Goal: Task Accomplishment & Management: Manage account settings

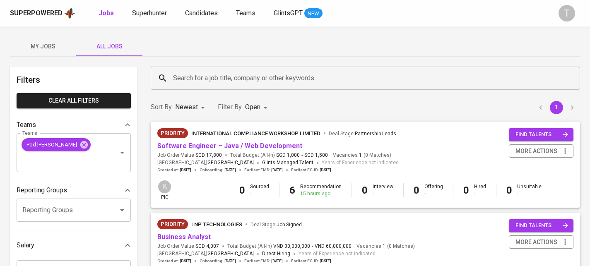
scroll to position [4, 0]
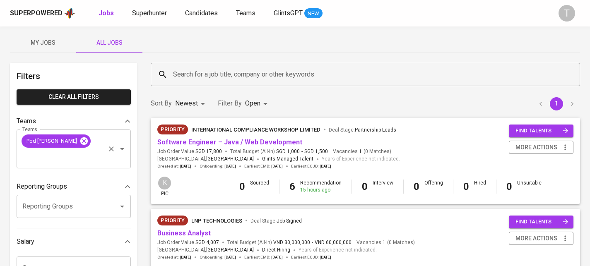
click at [80, 141] on icon at bounding box center [83, 140] width 7 height 7
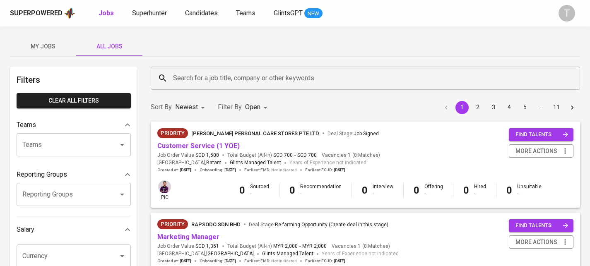
click at [68, 138] on input "Teams" at bounding box center [62, 145] width 84 height 16
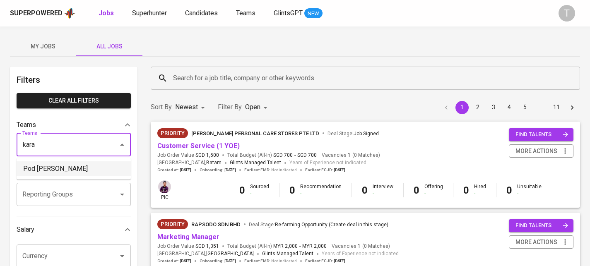
click at [60, 167] on li "Pod Kara" at bounding box center [74, 169] width 114 height 15
type input "kara"
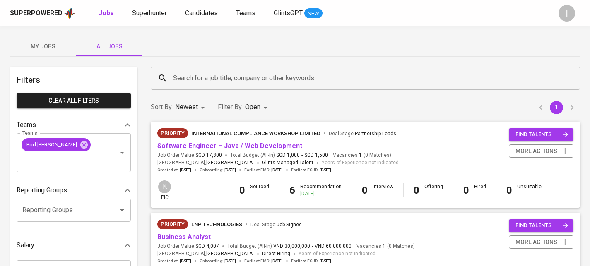
click at [178, 146] on link "Software Engineer – Java / Web Development" at bounding box center [229, 146] width 145 height 8
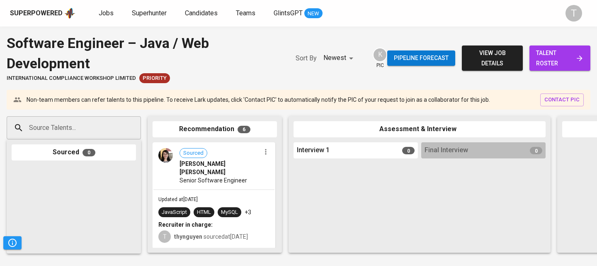
click at [99, 118] on div "Source Talents..." at bounding box center [74, 127] width 134 height 23
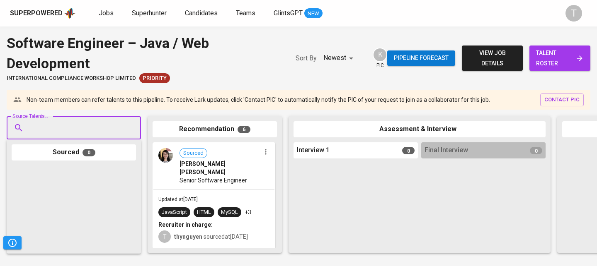
paste input "[EMAIL_ADDRESS][DOMAIN_NAME]"
type input "[EMAIL_ADDRESS][DOMAIN_NAME]"
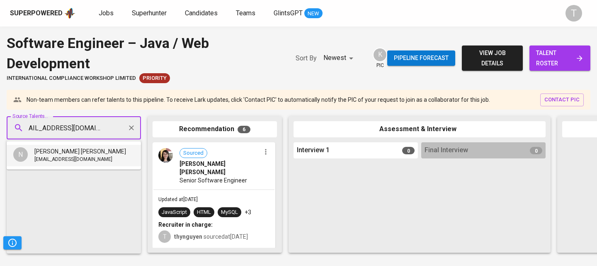
click at [73, 155] on span "[PERSON_NAME] [PERSON_NAME]" at bounding box center [80, 152] width 92 height 8
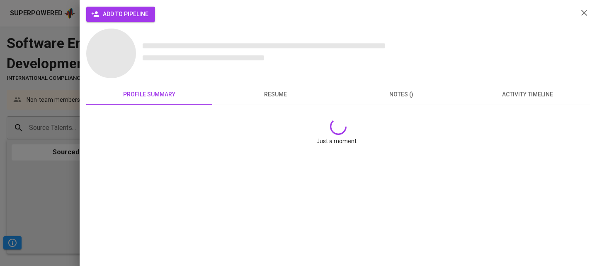
scroll to position [0, 0]
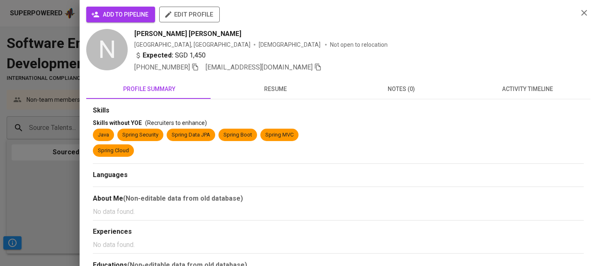
click at [112, 17] on span "add to pipeline" at bounding box center [121, 15] width 56 height 10
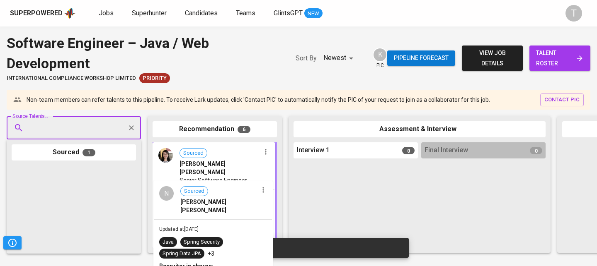
drag, startPoint x: 106, startPoint y: 188, endPoint x: 230, endPoint y: 201, distance: 125.0
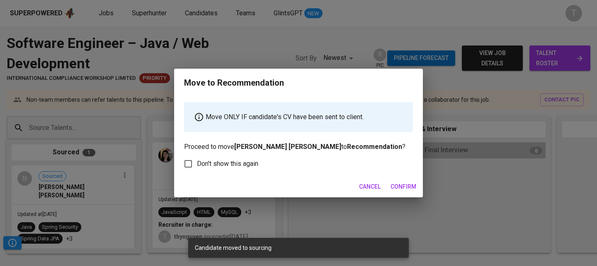
click at [408, 188] on span "Confirm" at bounding box center [403, 187] width 26 height 10
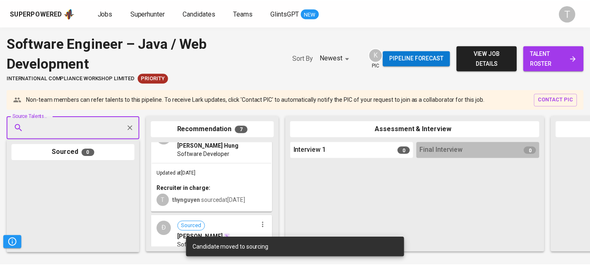
scroll to position [531, 0]
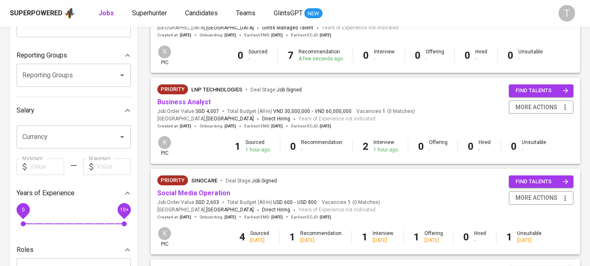
scroll to position [136, 0]
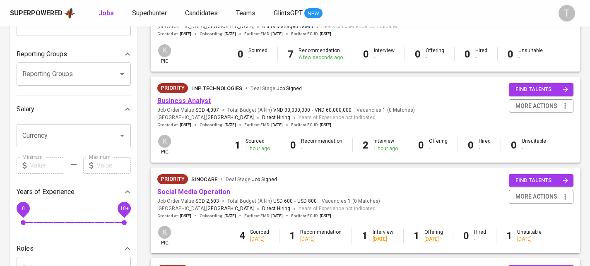
click at [196, 98] on link "Business Analyst" at bounding box center [183, 101] width 53 height 8
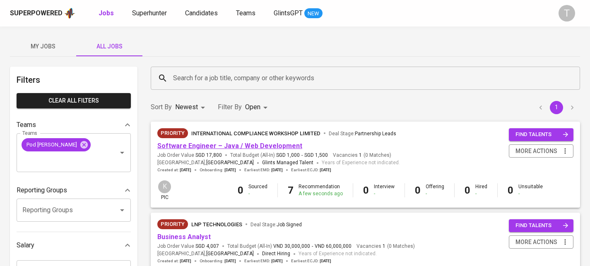
click at [209, 147] on link "Software Engineer – Java / Web Development" at bounding box center [229, 146] width 145 height 8
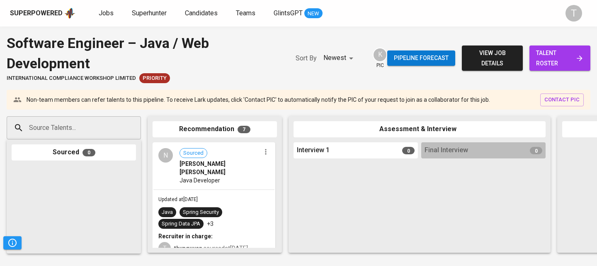
click at [220, 177] on div "Java Developer" at bounding box center [219, 181] width 81 height 8
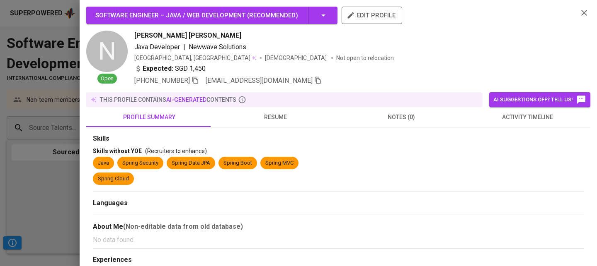
click at [254, 121] on span "resume" at bounding box center [275, 117] width 116 height 10
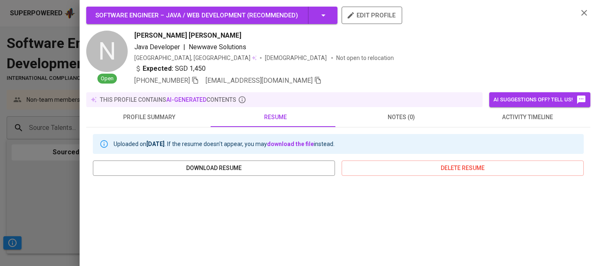
click at [150, 125] on button "profile summary" at bounding box center [149, 117] width 126 height 20
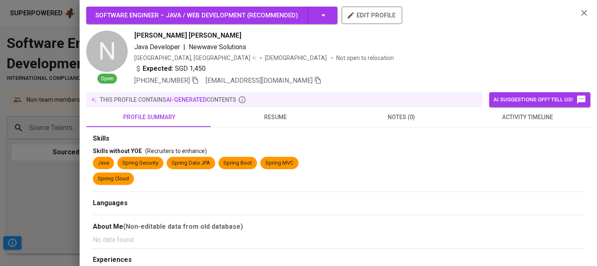
click at [42, 174] on div at bounding box center [298, 133] width 597 height 266
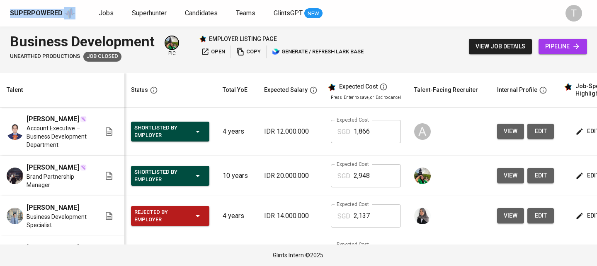
scroll to position [0, 113]
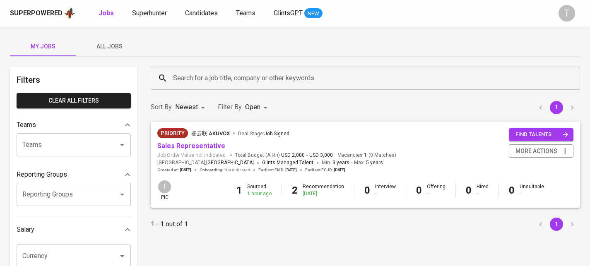
click at [168, 21] on div "Superpowered Jobs Superhunter Candidates Teams GlintsGPT NEW T" at bounding box center [295, 13] width 590 height 27
click at [156, 10] on span "Superhunter" at bounding box center [149, 13] width 35 height 8
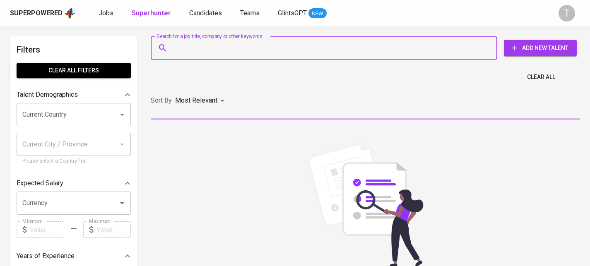
click at [390, 52] on input "Search for a job title, company or other keywords" at bounding box center [326, 48] width 310 height 16
paste input "[EMAIL_ADDRESS][DOMAIN_NAME]"
type input "[EMAIL_ADDRESS][DOMAIN_NAME]"
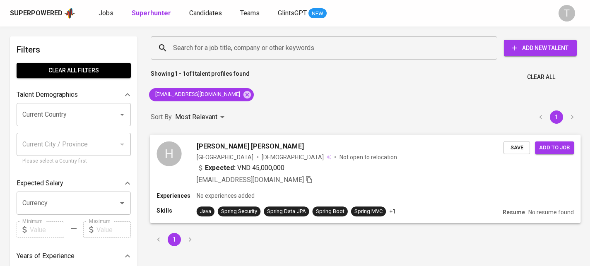
click at [399, 174] on div "Expected: VND 45,000,000" at bounding box center [350, 169] width 307 height 12
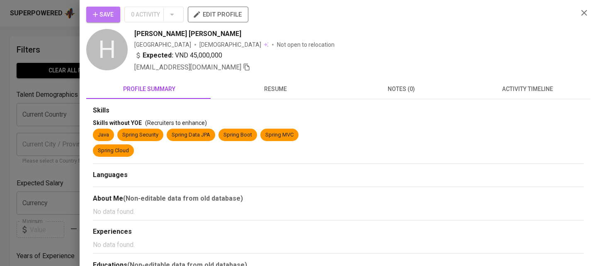
click at [108, 17] on span "Save" at bounding box center [103, 15] width 21 height 10
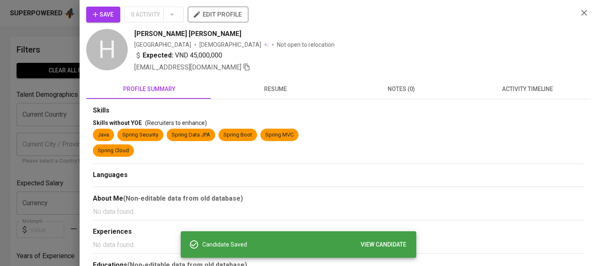
click at [234, 17] on span "edit profile" at bounding box center [217, 14] width 47 height 11
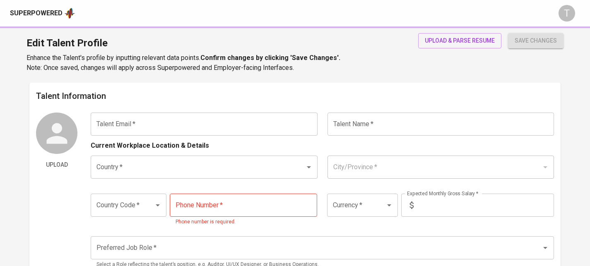
type input "[EMAIL_ADDRESS][DOMAIN_NAME]"
type input "[PERSON_NAME] [PERSON_NAME]"
type input "[GEOGRAPHIC_DATA]"
type input "+84"
type input "VND"
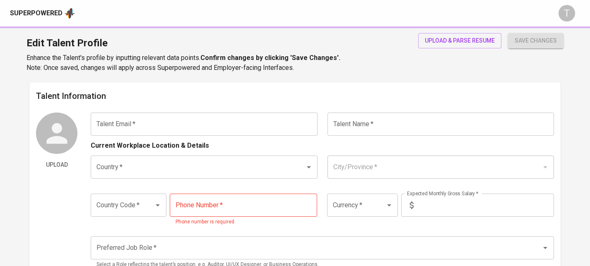
type input "45,000,000"
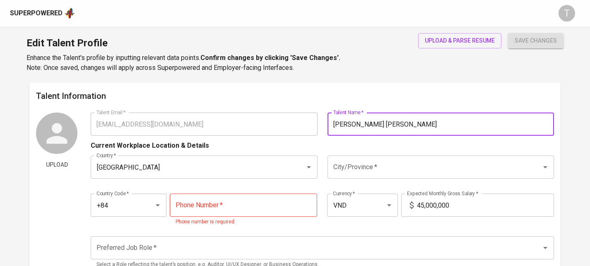
click at [295, 121] on div "Talent Email   * [EMAIL_ADDRESS][DOMAIN_NAME] Talent Email * Talent Name   * [P…" at bounding box center [323, 124] width 464 height 23
type input "[PERSON_NAME] [PERSON_NAME]"
click at [355, 209] on input "VND" at bounding box center [351, 206] width 40 height 16
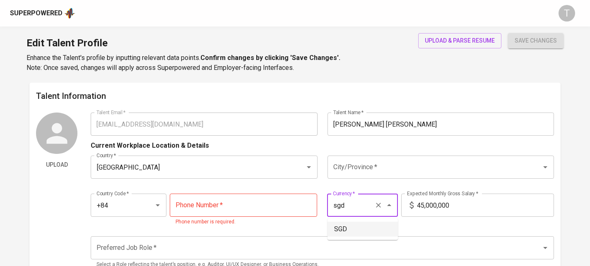
click at [339, 229] on li "SGD" at bounding box center [363, 229] width 70 height 15
type input "SGD"
click at [452, 207] on input "45,000,000" at bounding box center [485, 205] width 137 height 23
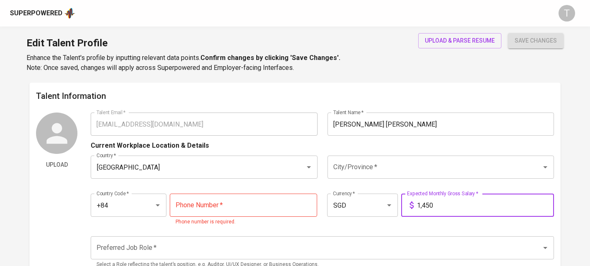
type input "1,450"
click at [276, 220] on p "Phone number is required." at bounding box center [244, 222] width 136 height 8
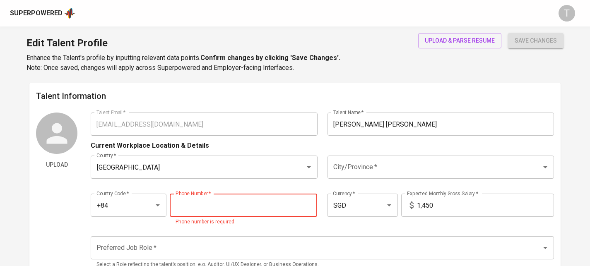
click at [294, 207] on input "tel" at bounding box center [244, 205] width 148 height 23
paste input "[PHONE_NUMBER]"
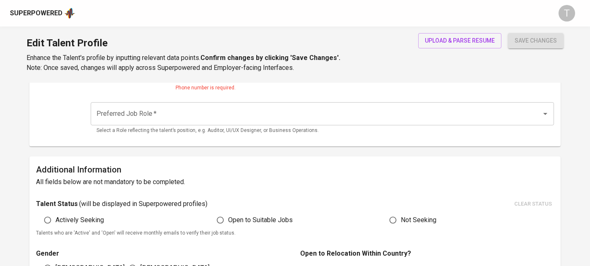
type input "[PHONE_NUMBER]"
click at [225, 108] on input "Preferred Job Role   *" at bounding box center [310, 114] width 433 height 16
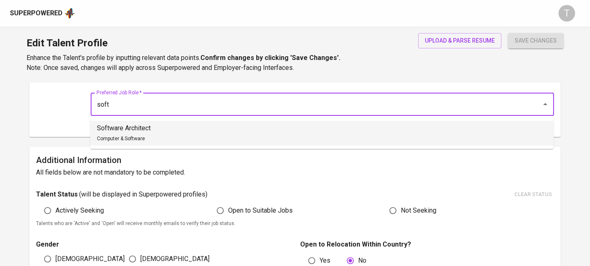
click at [195, 135] on li "Software Architect Computer & Software" at bounding box center [322, 133] width 464 height 25
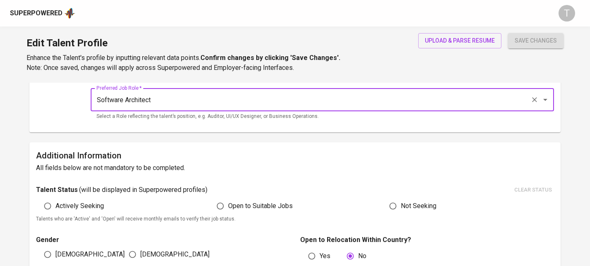
scroll to position [296, 0]
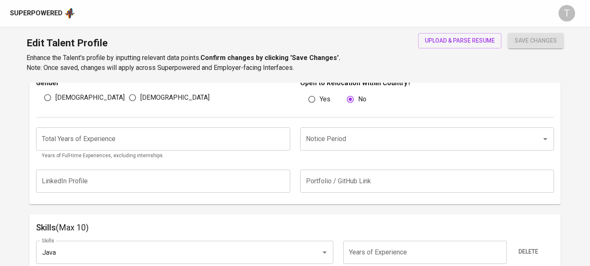
type input "Software Architect"
click at [70, 96] on div "[DEMOGRAPHIC_DATA]" at bounding box center [78, 98] width 85 height 16
click at [64, 94] on span "[DEMOGRAPHIC_DATA]" at bounding box center [90, 98] width 69 height 10
click at [56, 94] on input "[DEMOGRAPHIC_DATA]" at bounding box center [48, 98] width 16 height 16
radio input "true"
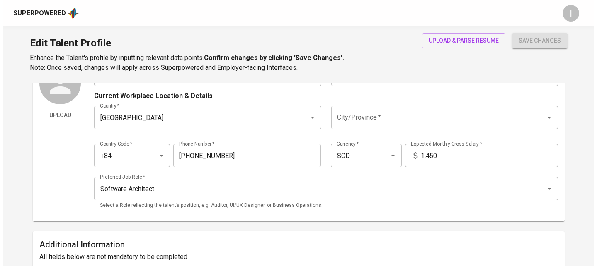
scroll to position [0, 0]
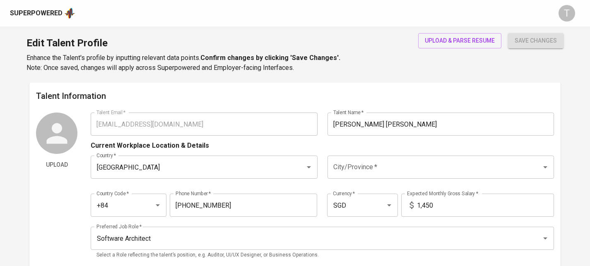
click at [377, 172] on input "City/Province   *" at bounding box center [429, 168] width 196 height 16
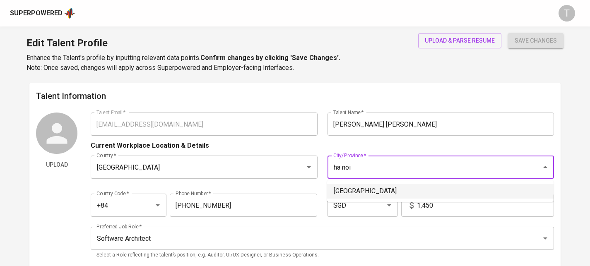
click at [353, 184] on li "[GEOGRAPHIC_DATA]" at bounding box center [440, 191] width 227 height 15
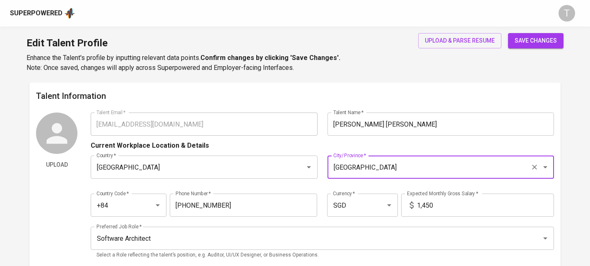
type input "[GEOGRAPHIC_DATA]"
click at [529, 42] on span "save changes" at bounding box center [536, 41] width 42 height 10
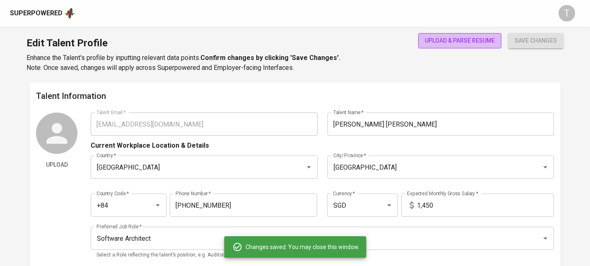
click at [472, 36] on span "upload & parse resume" at bounding box center [460, 41] width 70 height 10
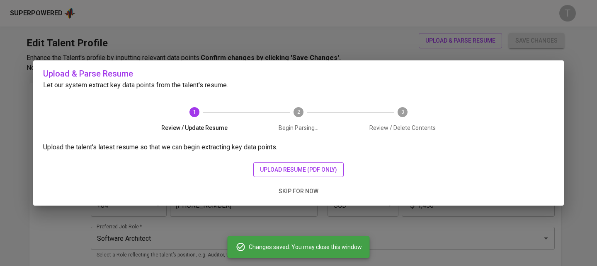
click at [330, 170] on span "upload resume (pdf only)" at bounding box center [298, 170] width 77 height 10
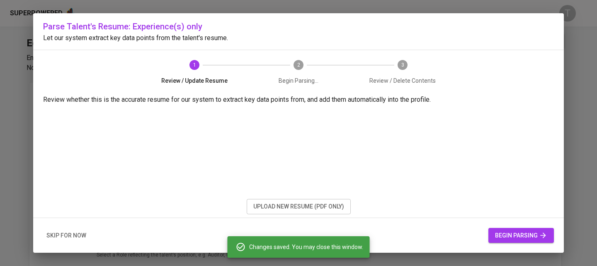
click at [517, 234] on span "begin parsing" at bounding box center [521, 236] width 52 height 10
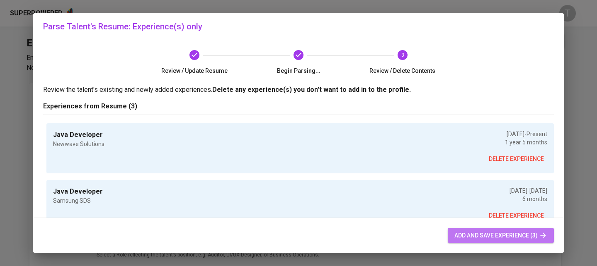
click at [468, 233] on span "add and save experience (3)" at bounding box center [500, 236] width 93 height 10
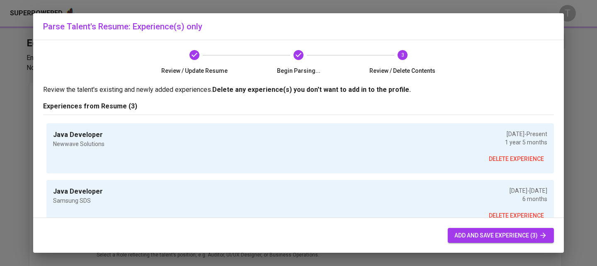
radio input "true"
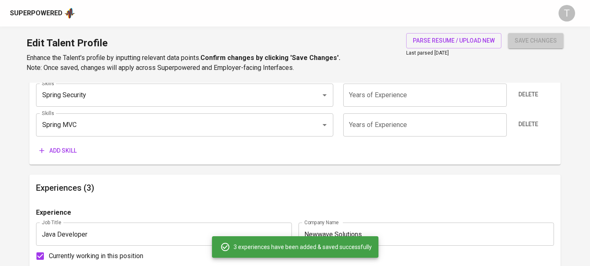
click at [522, 47] on button "save changes" at bounding box center [536, 40] width 56 height 15
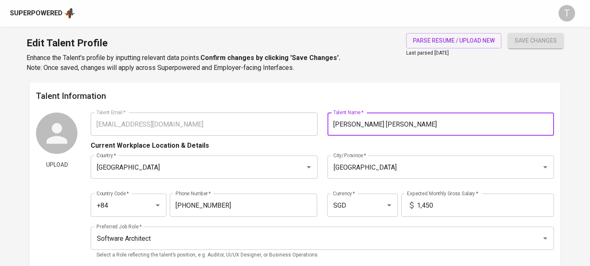
click at [310, 126] on div "Talent Email   * [EMAIL_ADDRESS][DOMAIN_NAME] Talent Email * Talent Name   * [P…" at bounding box center [323, 124] width 464 height 23
click at [402, 82] on div "Edit Talent Profile Enhance the Talent's profile by inputting relevant data poi…" at bounding box center [295, 55] width 590 height 56
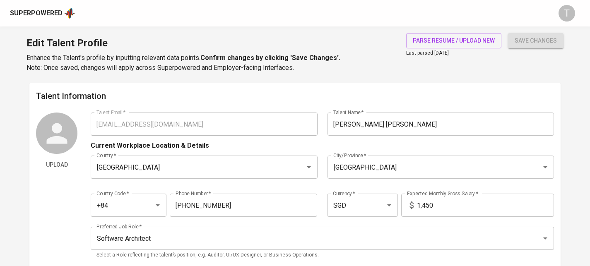
click at [441, 22] on div "Superpowered T" at bounding box center [295, 13] width 590 height 27
click at [35, 125] on div "Talent Information Upload Talent Email   * [EMAIL_ADDRESS][DOMAIN_NAME] Talent …" at bounding box center [295, 177] width 532 height 189
click at [242, 99] on h6 "Talent Information" at bounding box center [295, 95] width 518 height 13
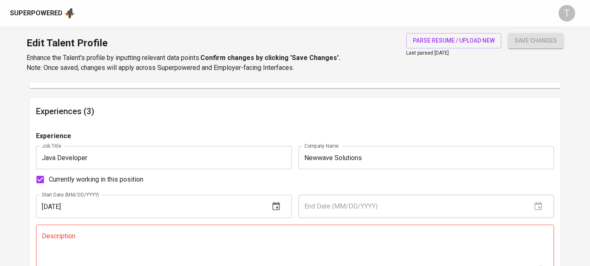
scroll to position [647, 0]
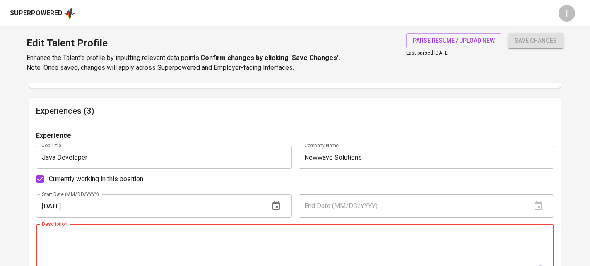
click at [269, 237] on textarea "To enrich screen reader interactions, please activate Accessibility in Grammarl…" at bounding box center [295, 255] width 507 height 47
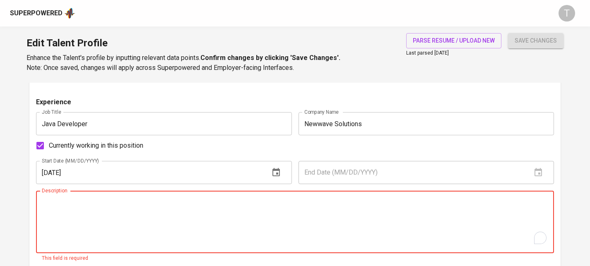
scroll to position [680, 0]
click at [137, 247] on textarea "To enrich screen reader interactions, please activate Accessibility in Grammarl…" at bounding box center [295, 223] width 507 height 47
paste textarea "Developing a marketplace service within a platform system of a German client, e…"
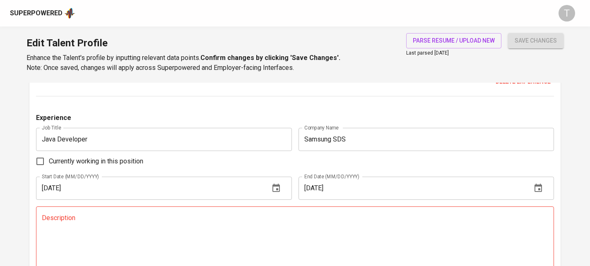
scroll to position [882, 0]
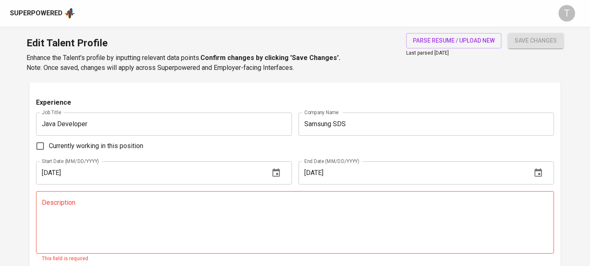
type textarea "Developing a marketplace service within a platform system of a German client, e…"
click at [172, 225] on textarea at bounding box center [295, 222] width 507 height 47
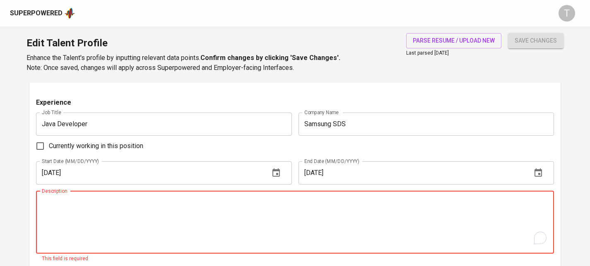
click at [536, 35] on button "save changes" at bounding box center [536, 40] width 56 height 15
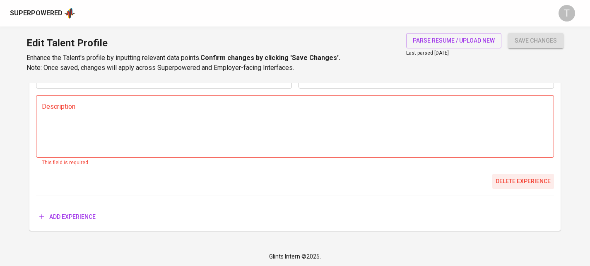
click at [533, 183] on span "Delete experience" at bounding box center [523, 182] width 55 height 10
click at [534, 182] on span "Delete experience" at bounding box center [523, 181] width 55 height 10
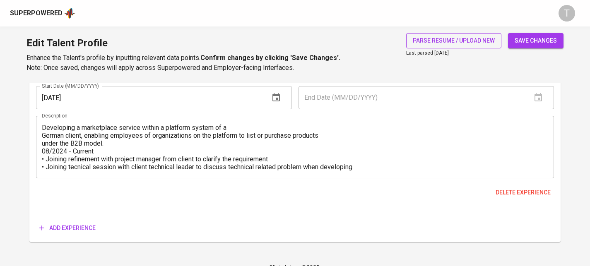
scroll to position [752, 0]
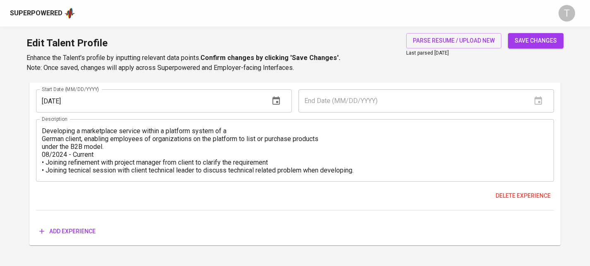
click at [532, 39] on span "save changes" at bounding box center [536, 41] width 42 height 10
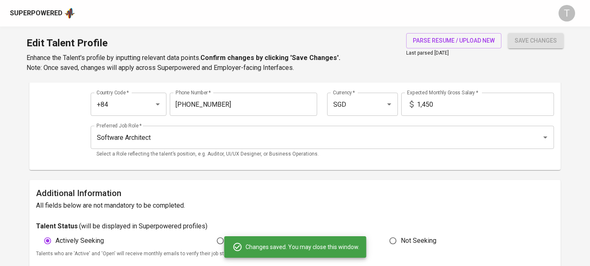
scroll to position [0, 0]
